Goal: Task Accomplishment & Management: Use online tool/utility

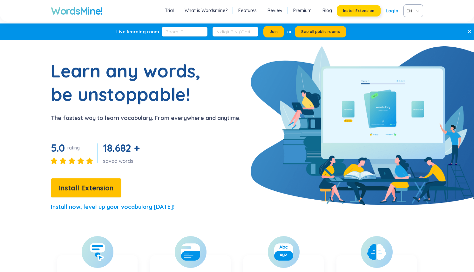
click at [361, 12] on span "Install Extension" at bounding box center [358, 10] width 31 height 5
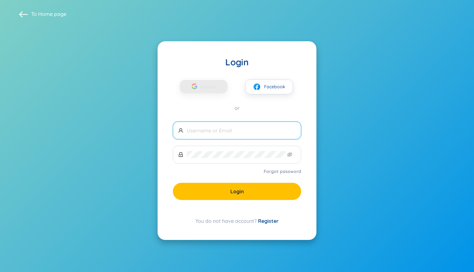
click at [234, 133] on input "text" at bounding box center [241, 130] width 109 height 7
click at [212, 84] on span "Google" at bounding box center [209, 86] width 18 height 13
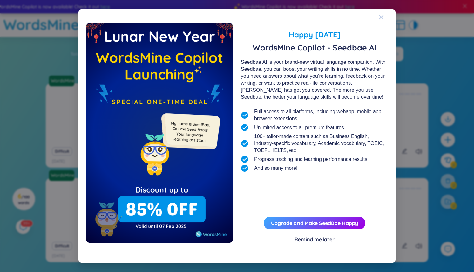
click at [380, 19] on icon "Close" at bounding box center [381, 17] width 5 height 5
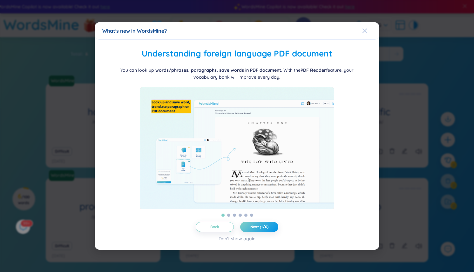
click at [366, 28] on icon "Close" at bounding box center [364, 30] width 5 height 5
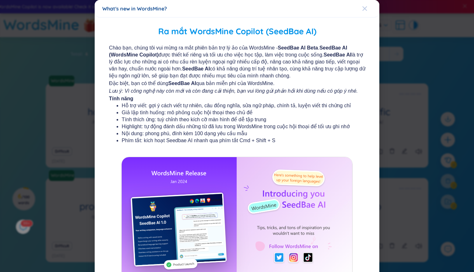
click at [367, 4] on span "Close" at bounding box center [370, 8] width 17 height 17
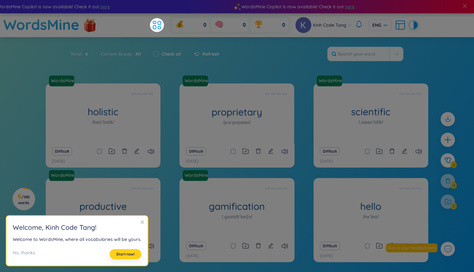
click at [125, 250] on button "Start now!" at bounding box center [126, 254] width 32 height 10
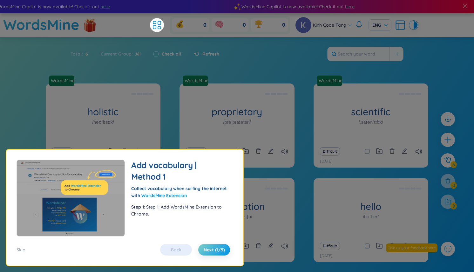
click at [16, 249] on div "Flashcard Use flashcards to learn vocabulary effectively! There are 2 modes: pr…" at bounding box center [124, 208] width 237 height 116
click at [18, 250] on div "Skip" at bounding box center [21, 249] width 9 height 7
